Goal: Check status: Check status

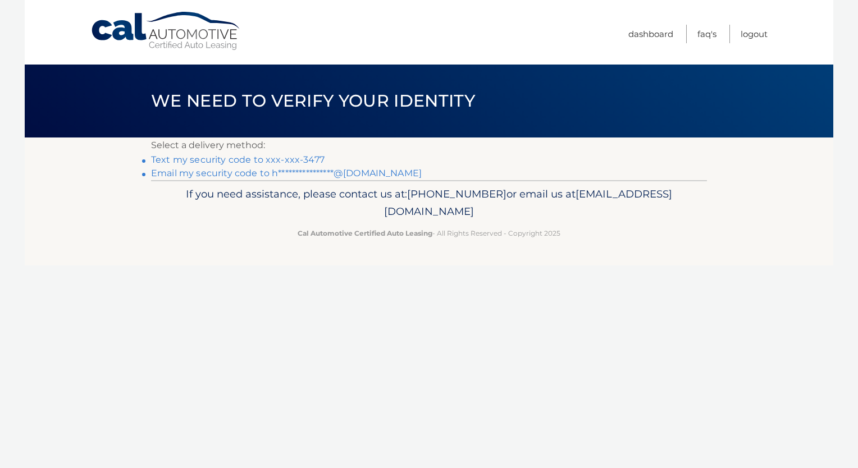
click at [279, 161] on link "Text my security code to xxx-xxx-3477" at bounding box center [238, 159] width 174 height 11
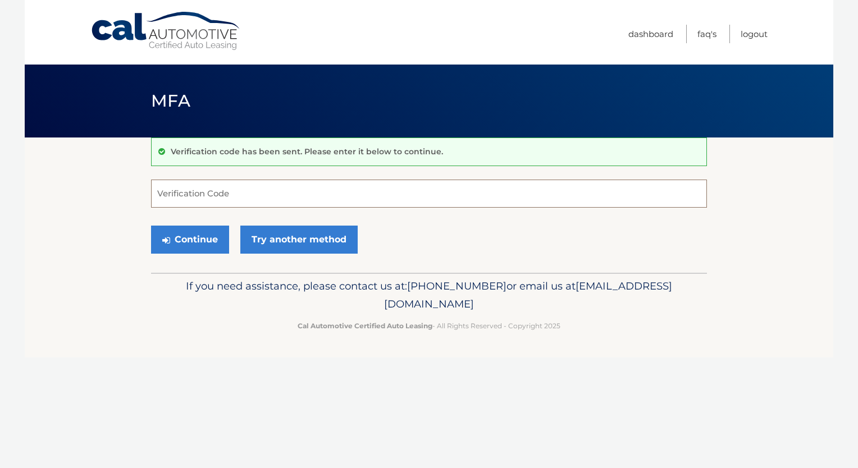
click at [273, 192] on input "Verification Code" at bounding box center [429, 194] width 556 height 28
type input "957116"
click at [151, 226] on button "Continue" at bounding box center [190, 240] width 78 height 28
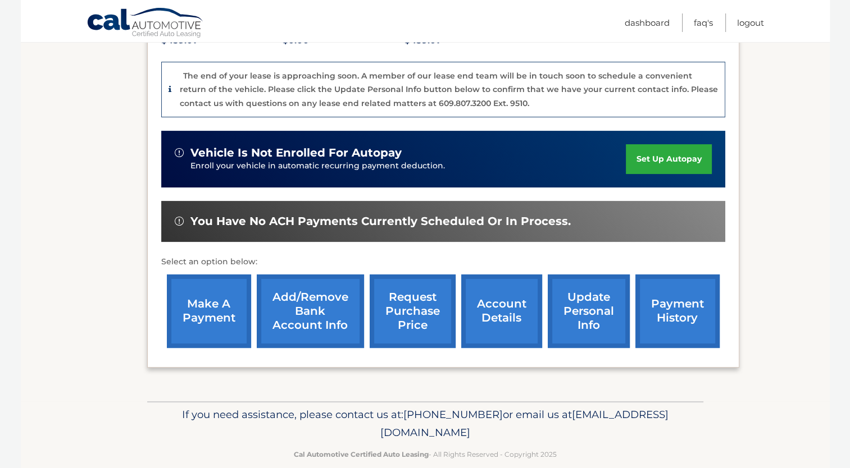
scroll to position [280, 0]
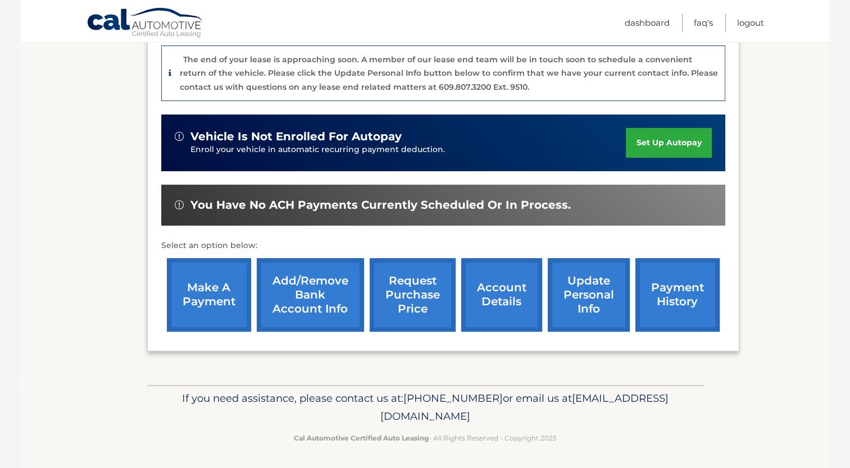
click at [512, 295] on link "account details" at bounding box center [501, 295] width 81 height 74
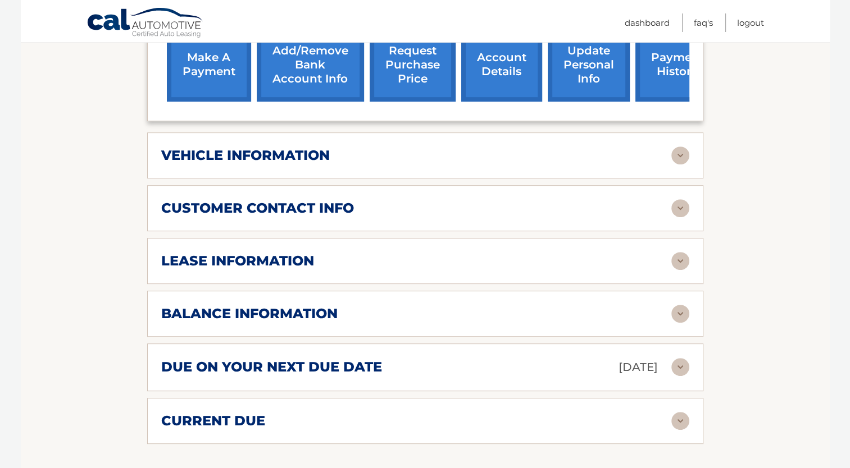
scroll to position [505, 0]
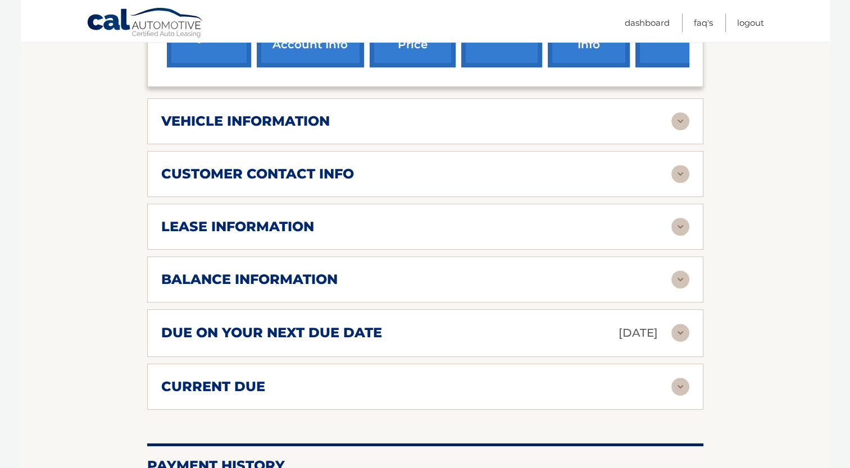
click at [681, 271] on img at bounding box center [680, 280] width 18 height 18
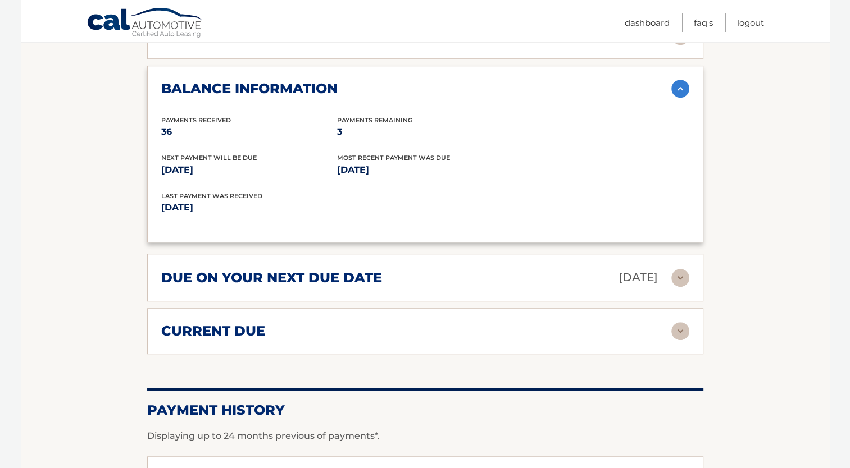
scroll to position [730, 0]
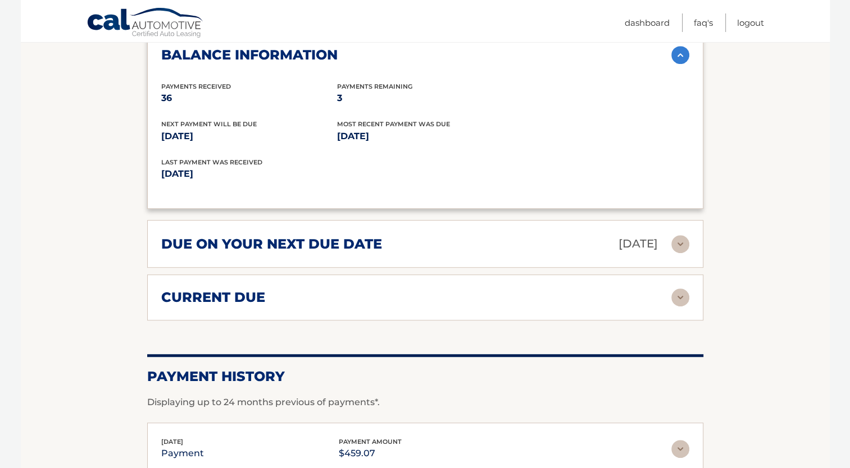
click at [681, 235] on img at bounding box center [680, 244] width 18 height 18
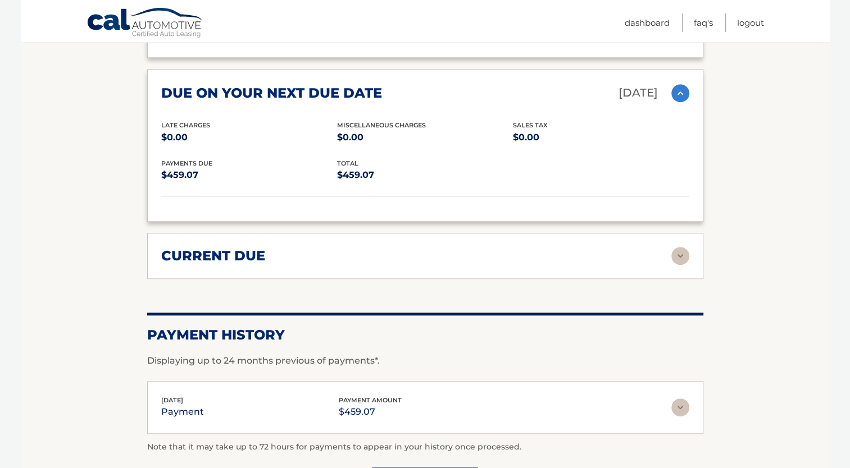
scroll to position [898, 0]
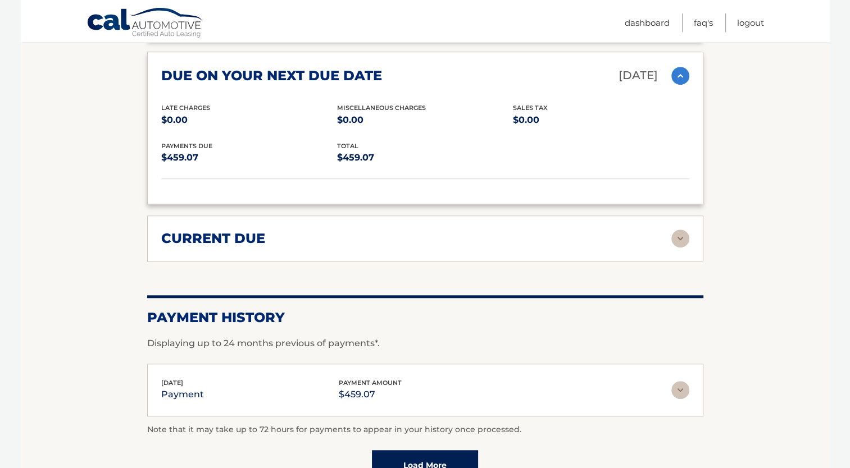
click at [675, 230] on img at bounding box center [680, 239] width 18 height 18
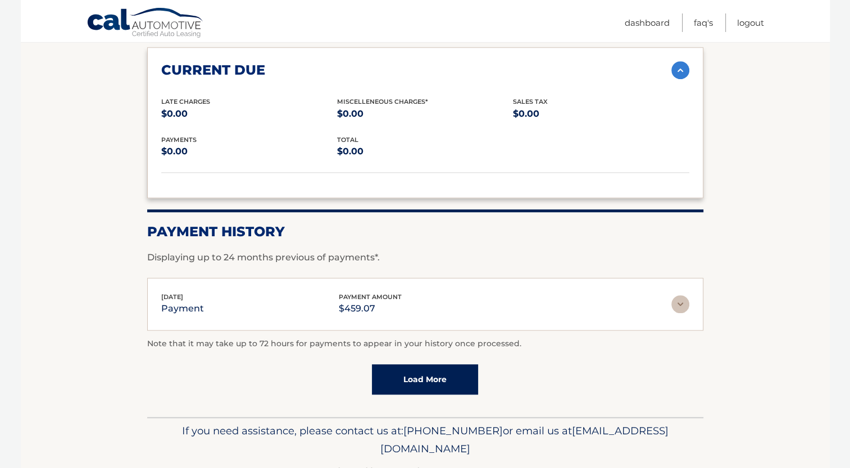
scroll to position [1080, 0]
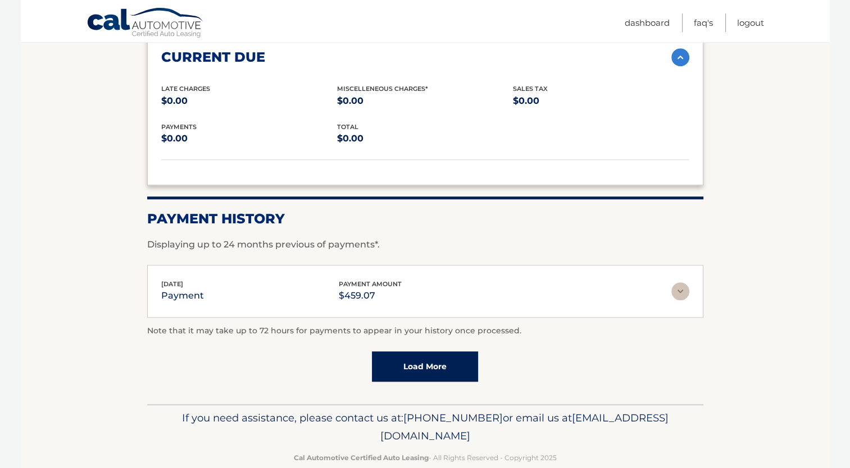
click at [673, 282] on img at bounding box center [680, 291] width 18 height 18
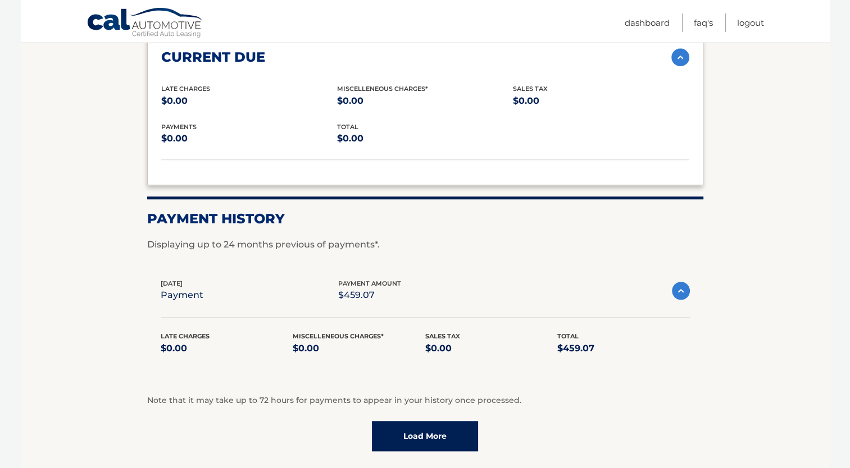
click at [423, 421] on link "Load More" at bounding box center [425, 436] width 106 height 30
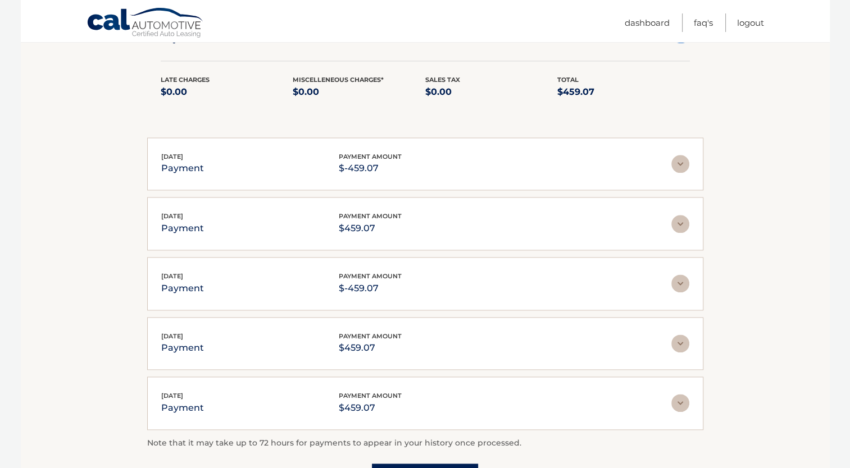
scroll to position [1361, 0]
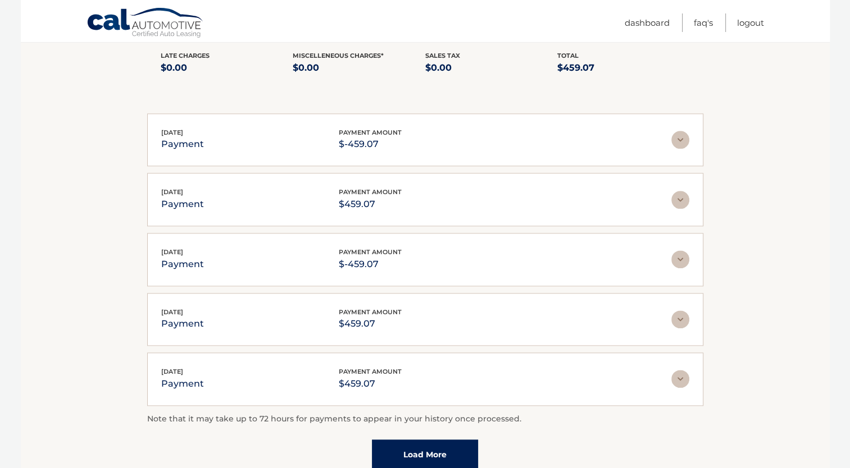
click at [443, 440] on link "Load More" at bounding box center [425, 455] width 106 height 30
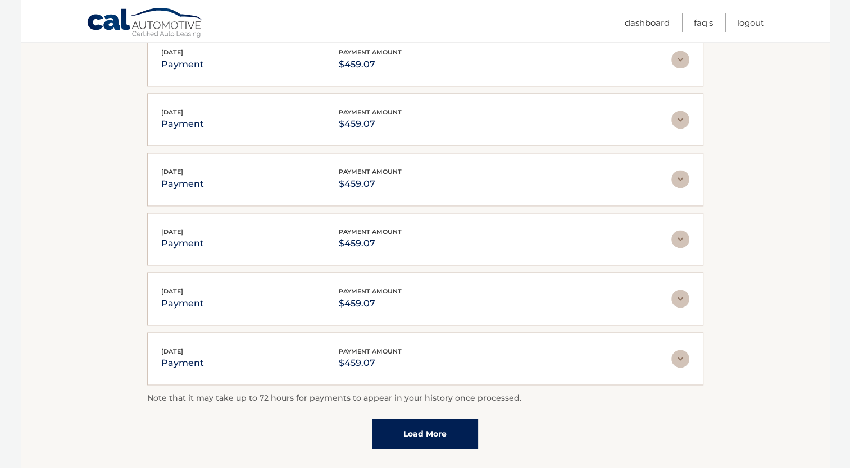
scroll to position [1697, 0]
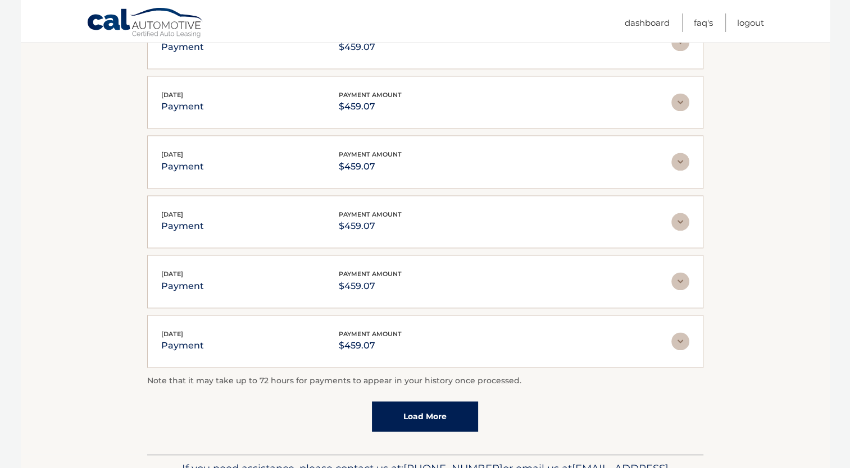
click at [448, 401] on link "Load More" at bounding box center [425, 416] width 106 height 30
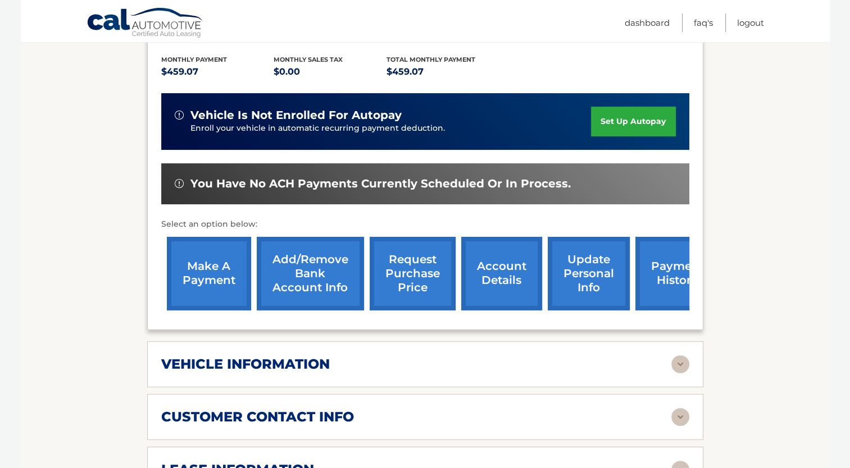
scroll to position [281, 0]
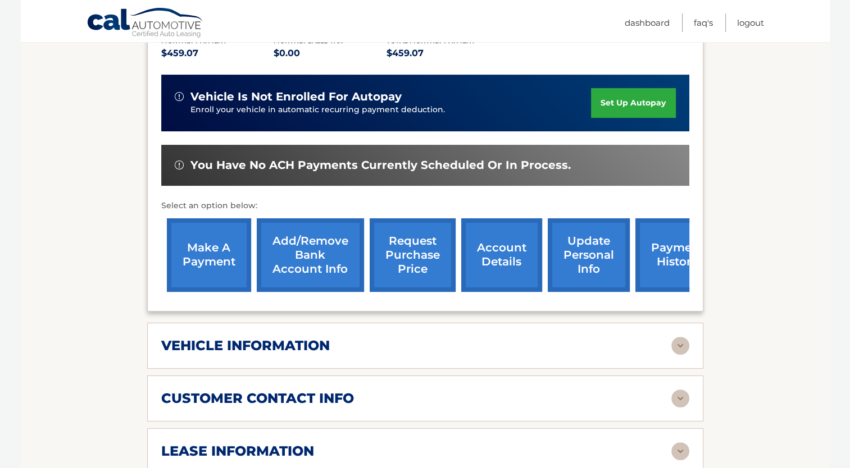
click at [663, 239] on link "payment history" at bounding box center [677, 255] width 84 height 74
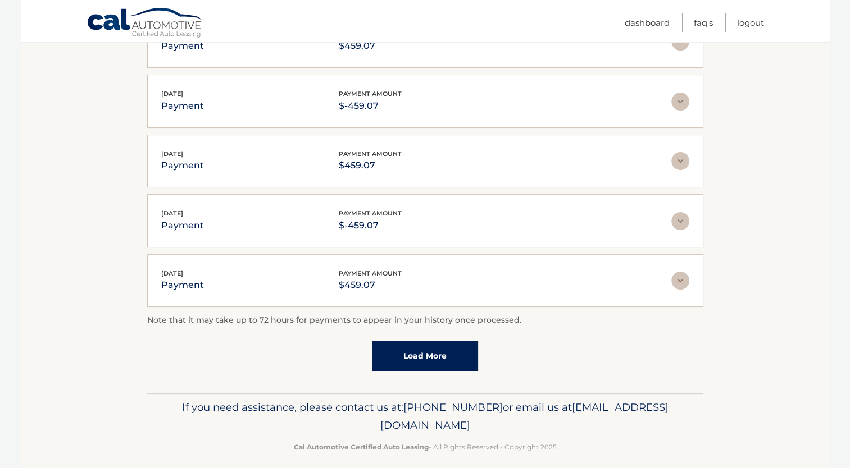
scroll to position [266, 0]
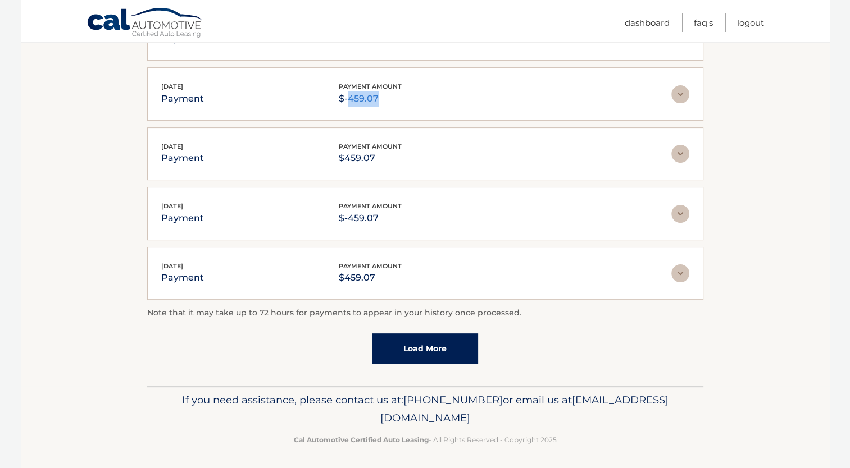
drag, startPoint x: 348, startPoint y: 96, endPoint x: 378, endPoint y: 97, distance: 30.3
click at [378, 97] on p "$-459.07" at bounding box center [370, 99] width 63 height 16
